Goal: Information Seeking & Learning: Check status

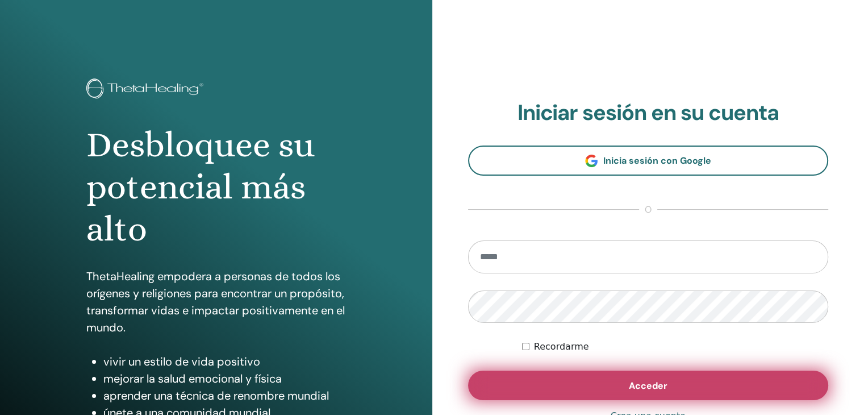
type input "**********"
click at [638, 392] on button "Acceder" at bounding box center [648, 386] width 361 height 30
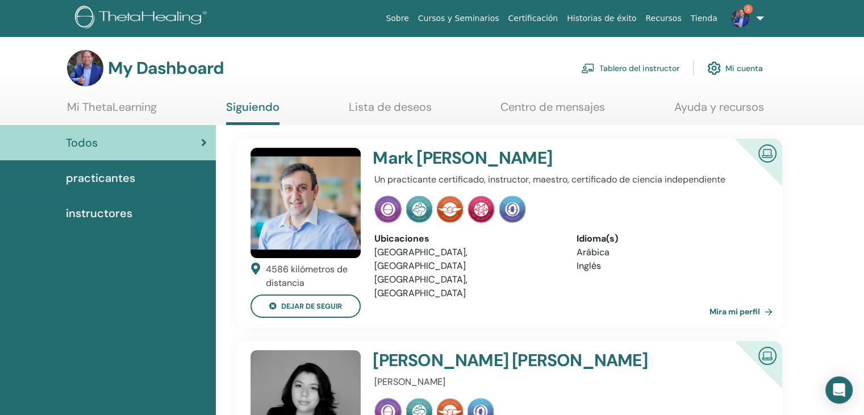
click at [729, 69] on link "Mi cuenta" at bounding box center [735, 68] width 56 height 25
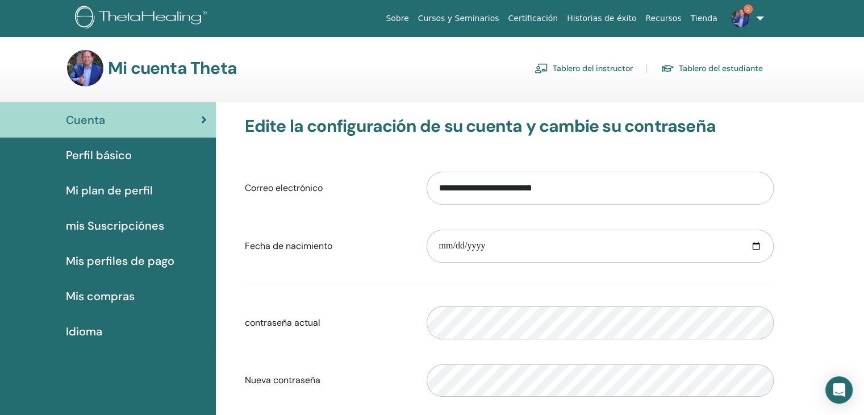
click at [695, 76] on link "Tablero del estudiante" at bounding box center [712, 68] width 102 height 18
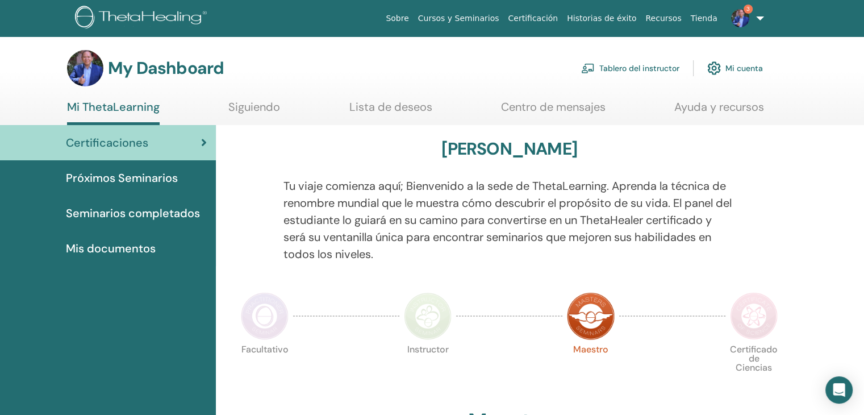
click at [157, 203] on link "Seminarios completados" at bounding box center [108, 212] width 216 height 35
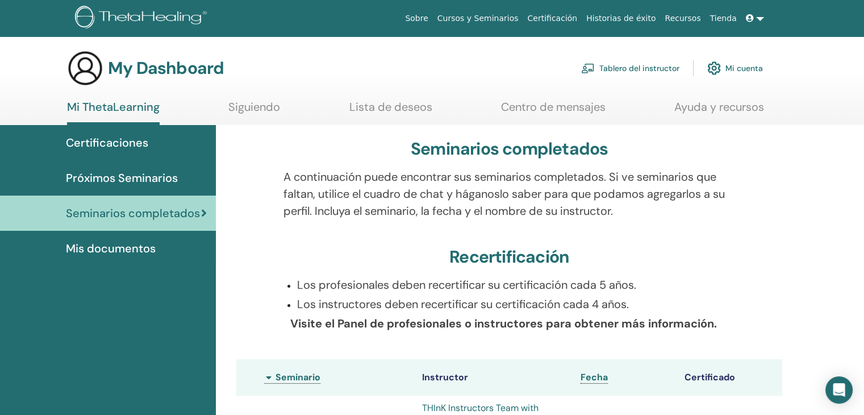
click at [160, 215] on span "Seminarios completados" at bounding box center [133, 213] width 134 height 17
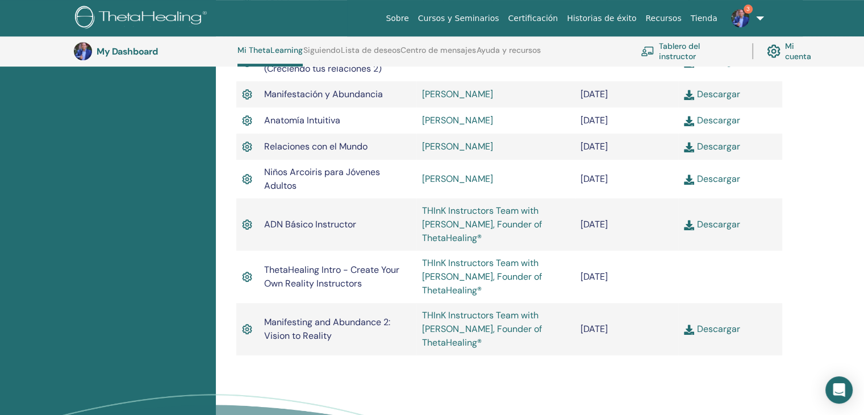
scroll to position [541, 0]
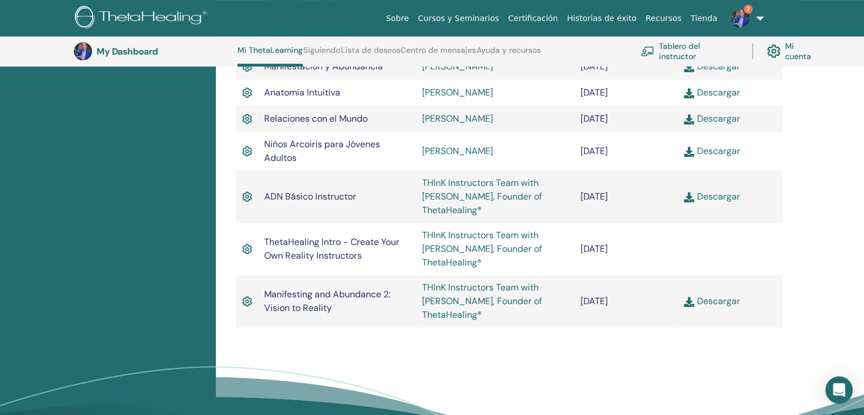
click at [444, 248] on link "THInK Instructors Team with [PERSON_NAME], Founder of ThetaHealing®" at bounding box center [482, 248] width 120 height 39
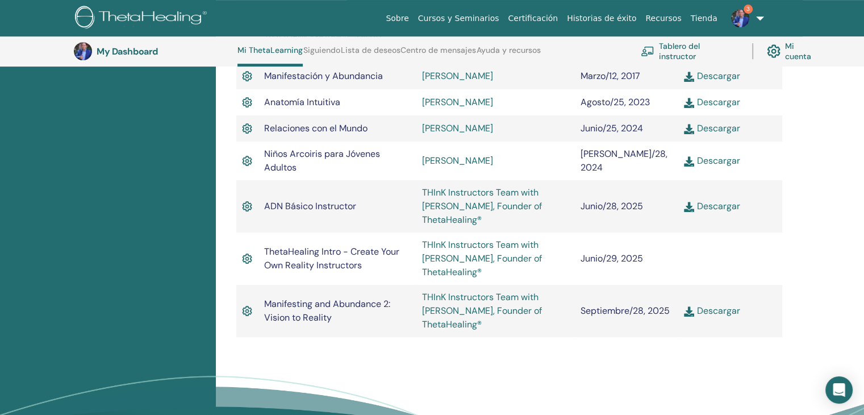
scroll to position [541, 0]
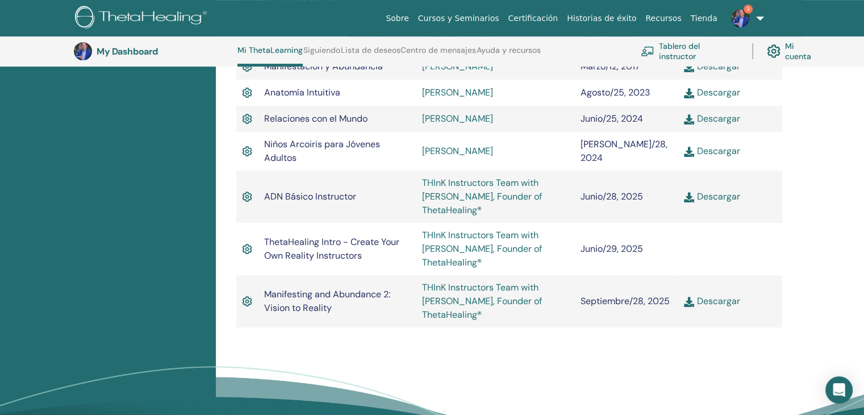
click at [248, 254] on img at bounding box center [247, 249] width 10 height 15
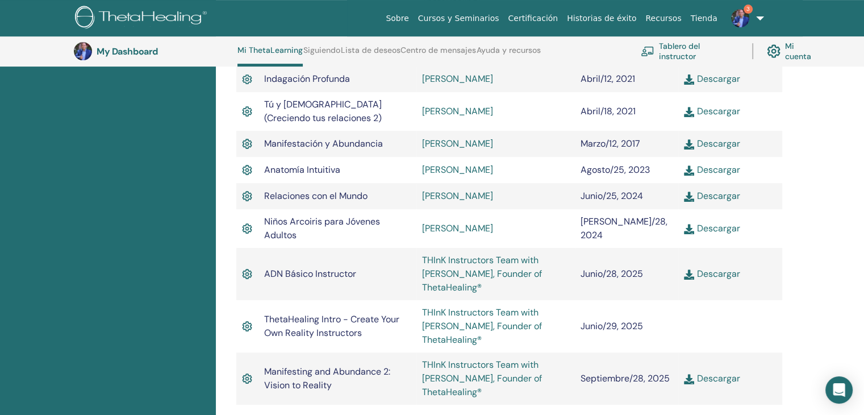
scroll to position [465, 0]
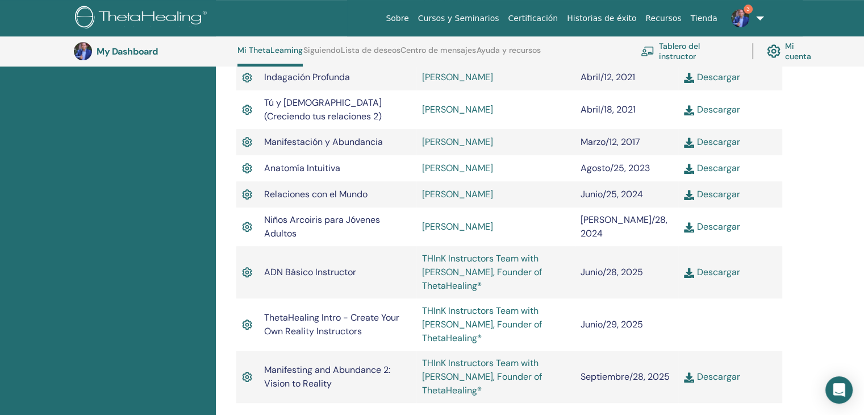
click at [364, 325] on td "ThetaHealing Intro - Create Your Own Reality Instructors" at bounding box center [338, 324] width 159 height 52
click at [334, 320] on span "ThetaHealing Intro - Create Your Own Reality Instructors" at bounding box center [331, 324] width 135 height 26
click at [450, 340] on link "THInK Instructors Team with [PERSON_NAME], Founder of ThetaHealing®" at bounding box center [482, 324] width 120 height 39
